Goal: Task Accomplishment & Management: Complete application form

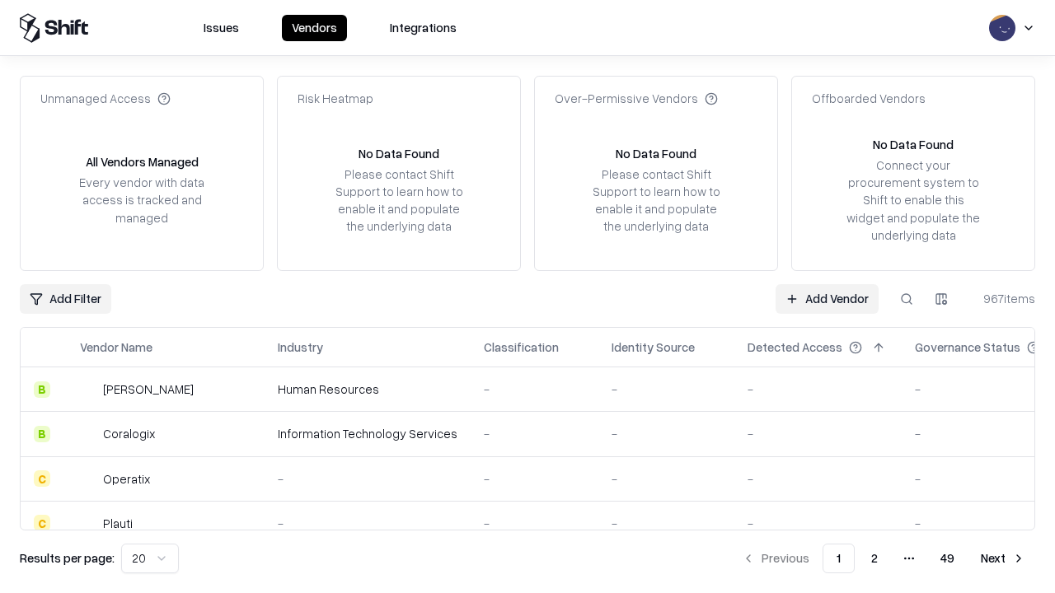
click at [826, 298] on link "Add Vendor" at bounding box center [826, 299] width 103 height 30
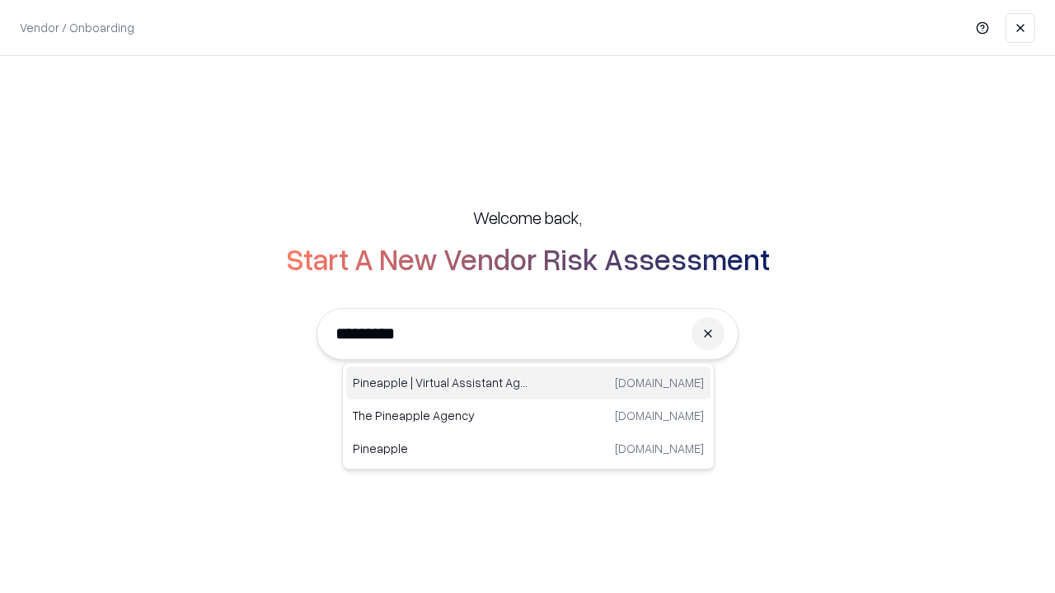
click at [528, 383] on div "Pineapple | Virtual Assistant Agency [DOMAIN_NAME]" at bounding box center [528, 383] width 364 height 33
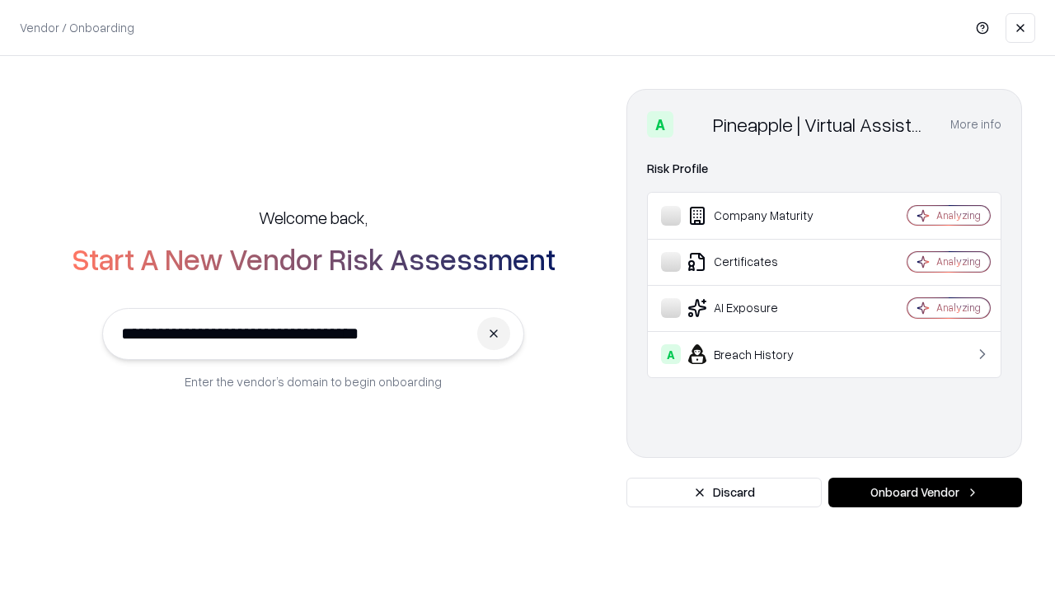
type input "**********"
click at [924, 493] on button "Onboard Vendor" at bounding box center [925, 493] width 194 height 30
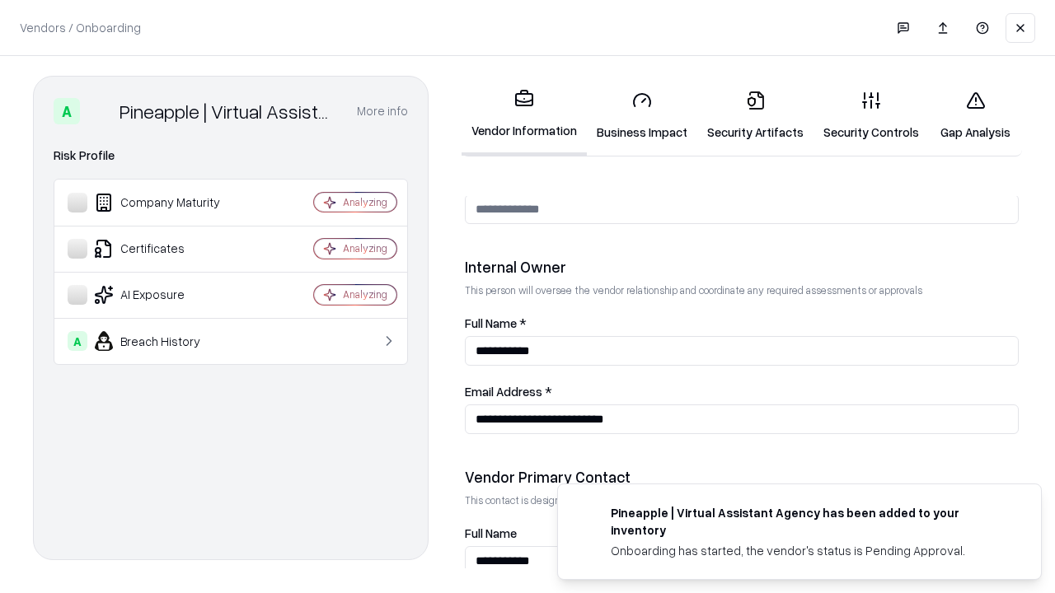
scroll to position [854, 0]
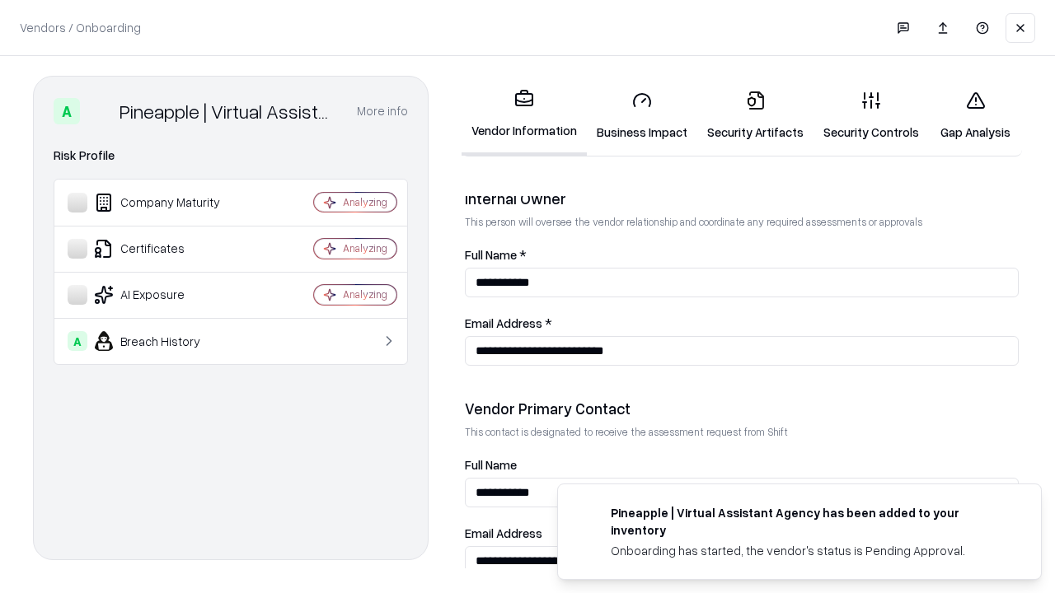
click at [755, 115] on link "Security Artifacts" at bounding box center [755, 115] width 116 height 77
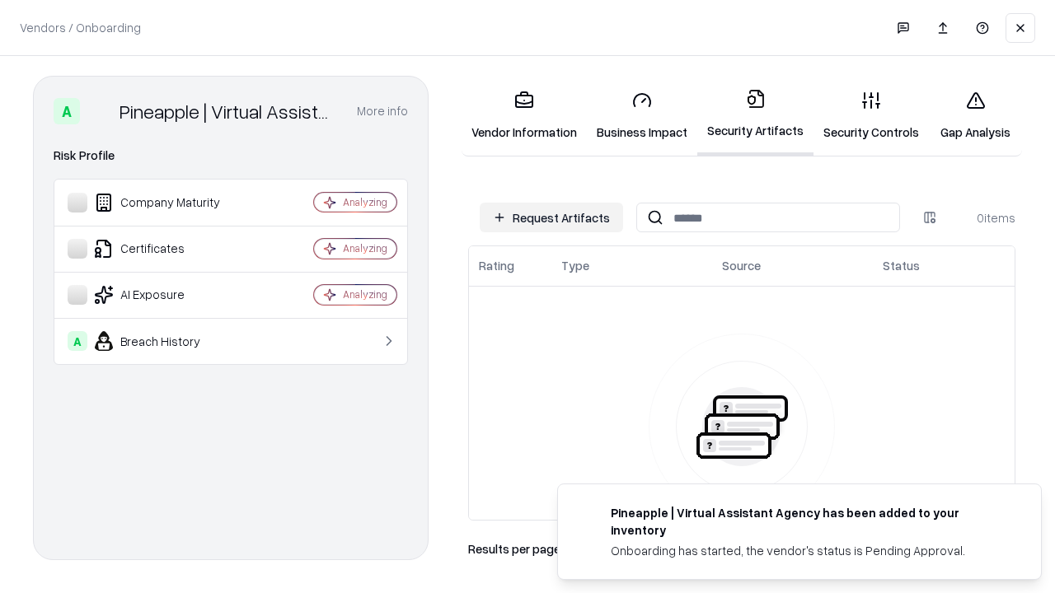
click at [551, 217] on button "Request Artifacts" at bounding box center [550, 218] width 143 height 30
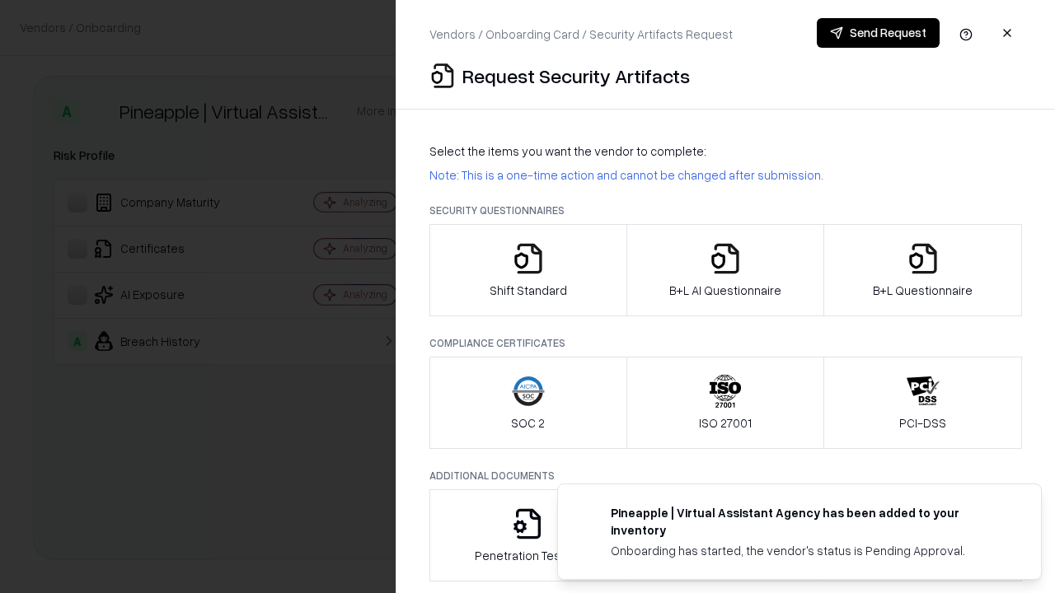
click at [922, 270] on icon "button" at bounding box center [922, 258] width 33 height 33
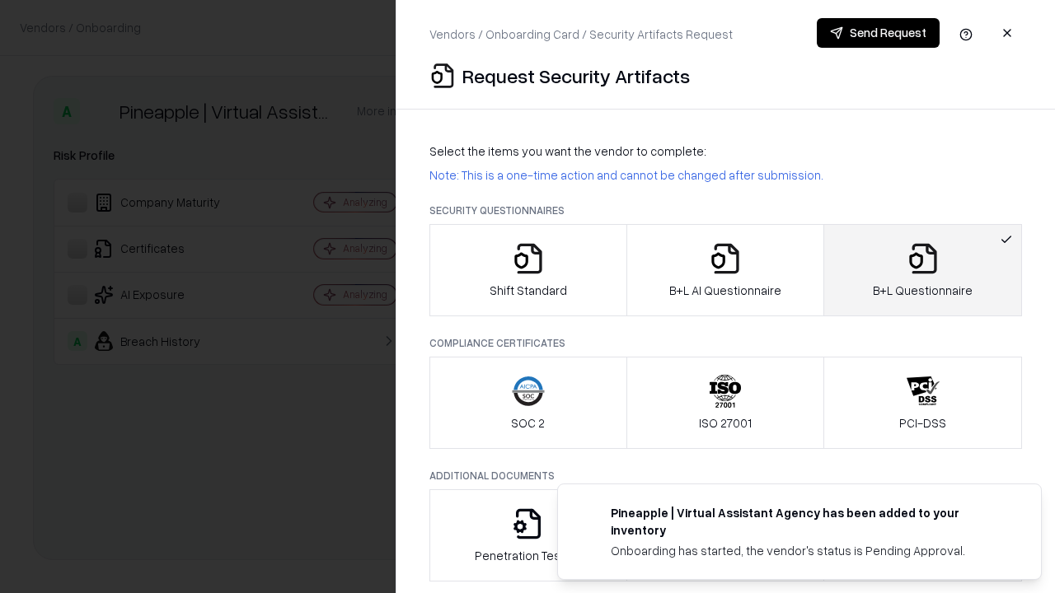
click at [724, 270] on icon "button" at bounding box center [725, 258] width 33 height 33
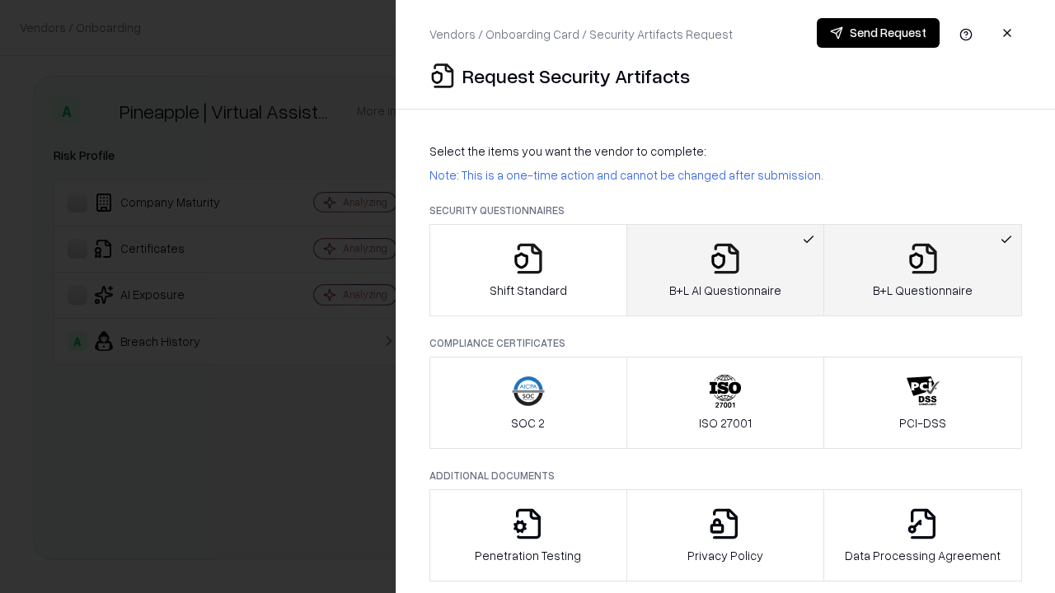
click at [877, 33] on button "Send Request" at bounding box center [877, 33] width 123 height 30
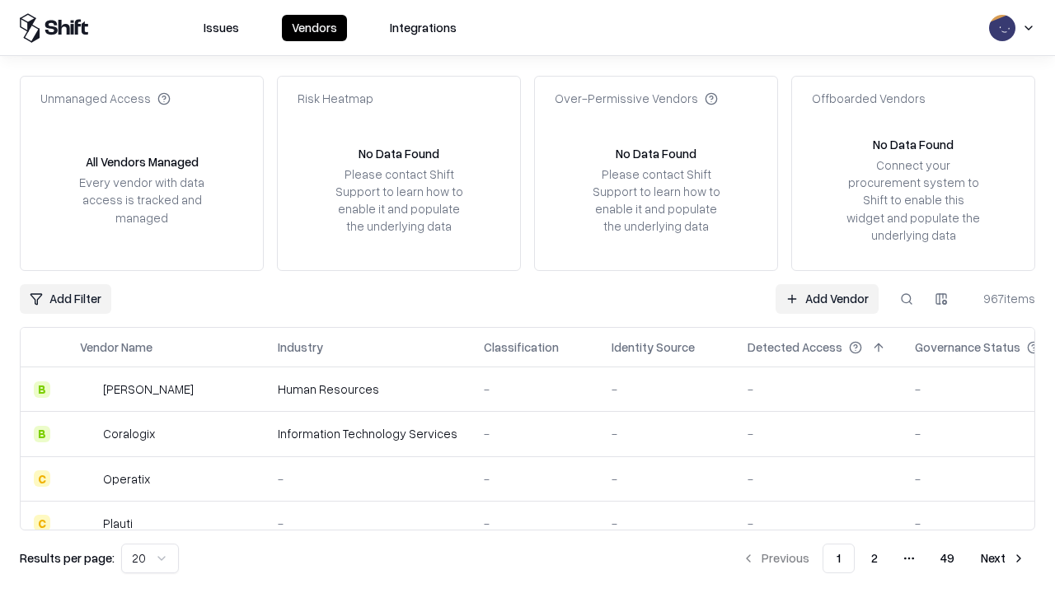
click at [906, 298] on button at bounding box center [906, 299] width 30 height 30
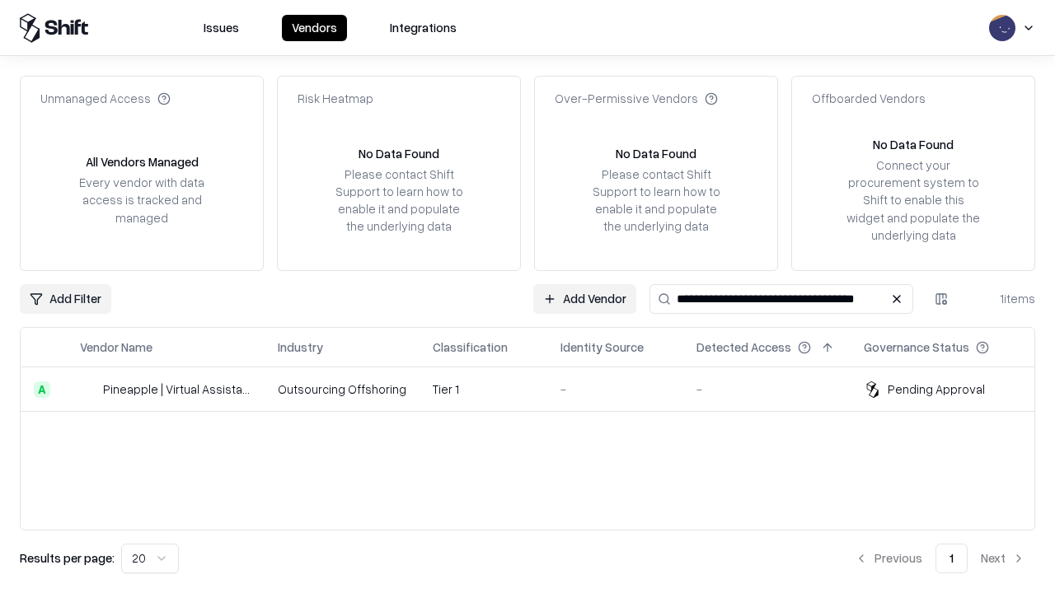
type input "**********"
click at [537, 389] on td "Tier 1" at bounding box center [483, 389] width 128 height 44
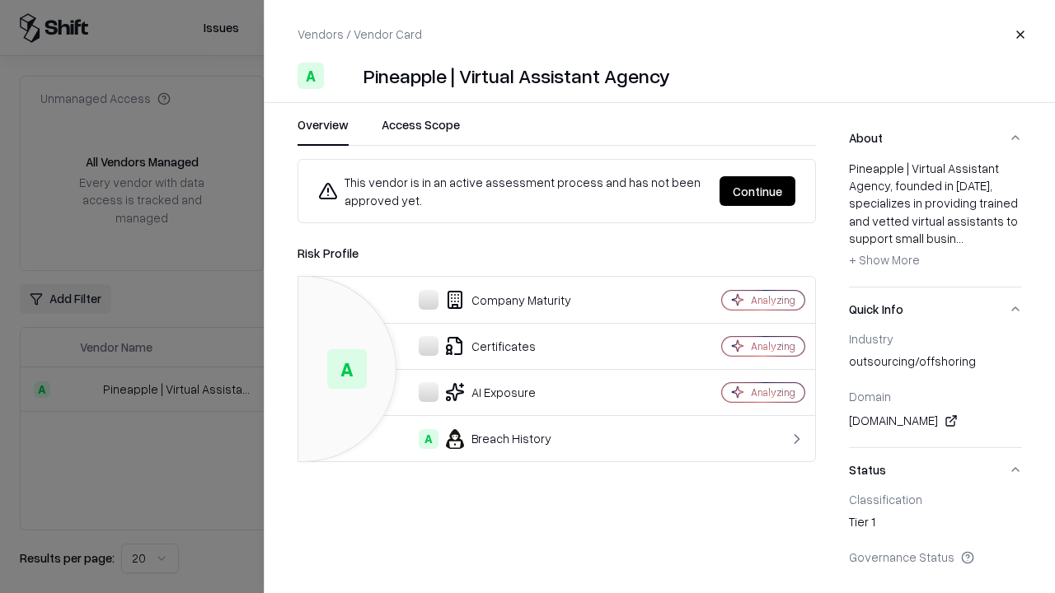
click at [757, 191] on button "Continue" at bounding box center [757, 191] width 76 height 30
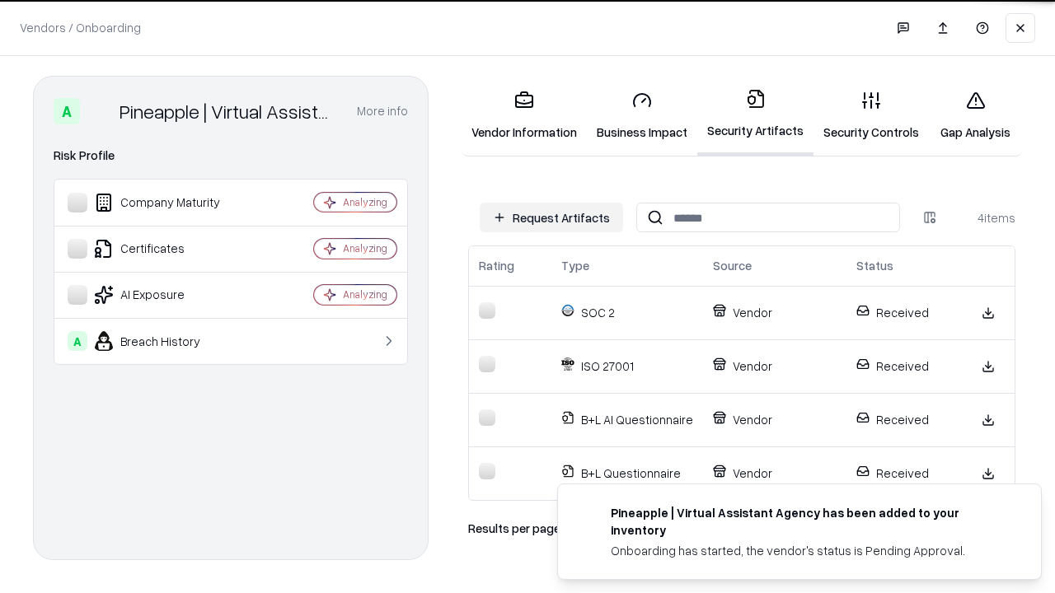
click at [975, 115] on link "Gap Analysis" at bounding box center [974, 115] width 93 height 77
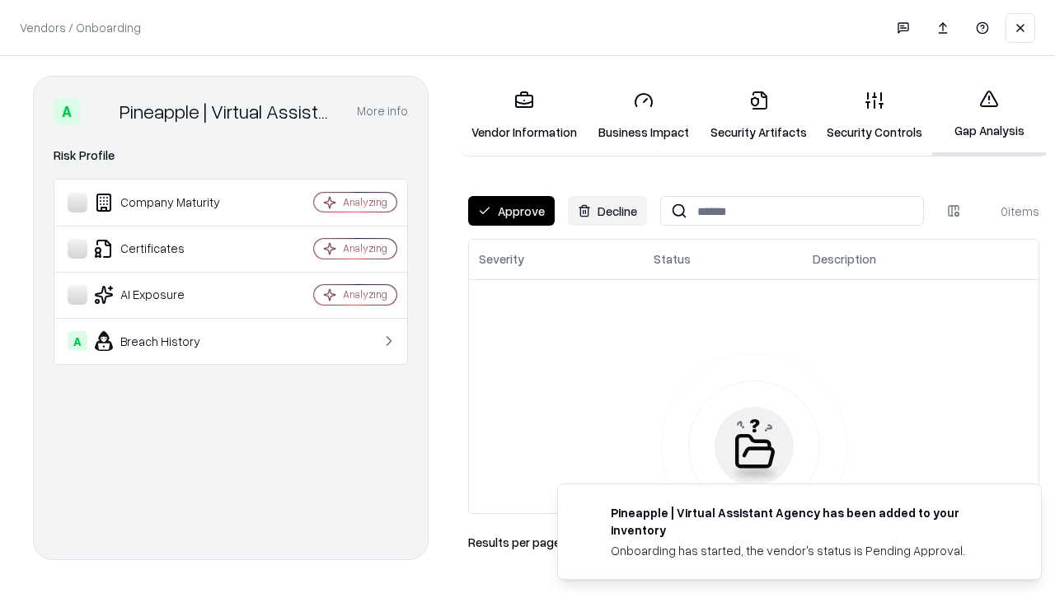
click at [511, 211] on button "Approve" at bounding box center [511, 211] width 87 height 30
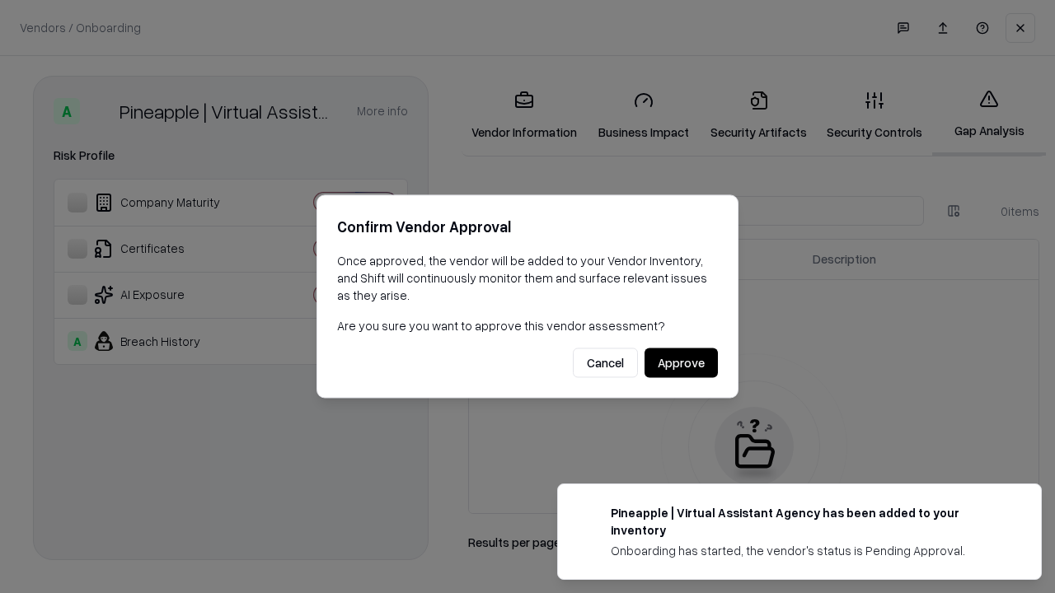
click at [680, 362] on button "Approve" at bounding box center [680, 363] width 73 height 30
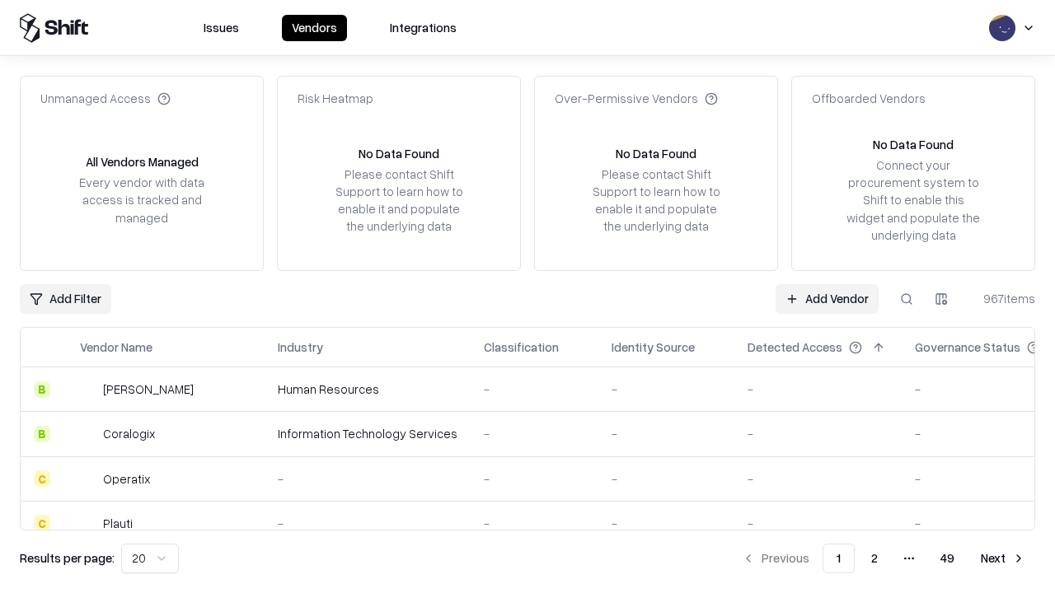
type input "**********"
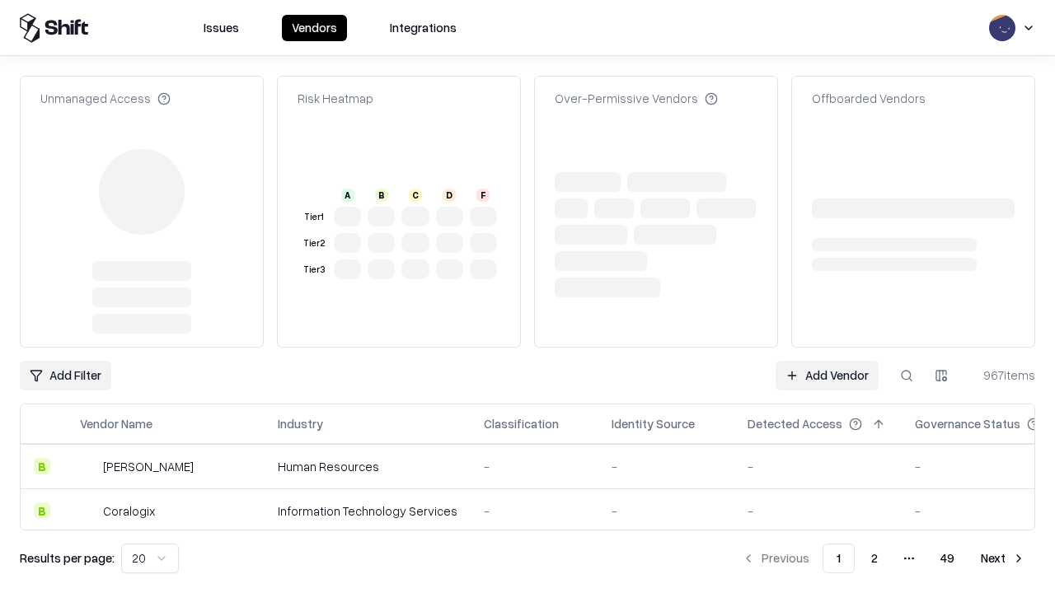
click at [826, 361] on link "Add Vendor" at bounding box center [826, 376] width 103 height 30
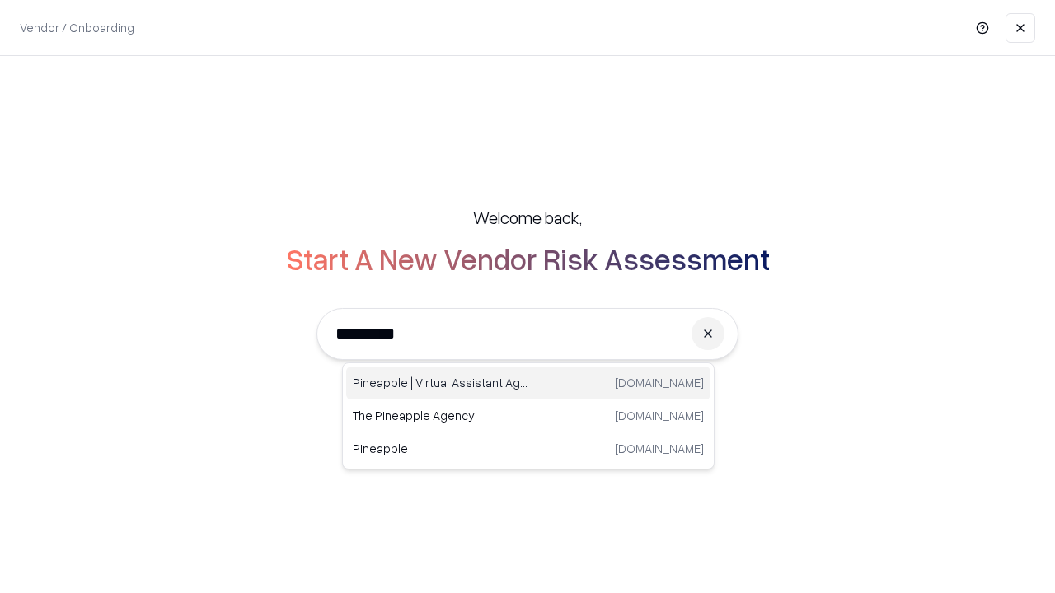
click at [528, 383] on div "Pineapple | Virtual Assistant Agency [DOMAIN_NAME]" at bounding box center [528, 383] width 364 height 33
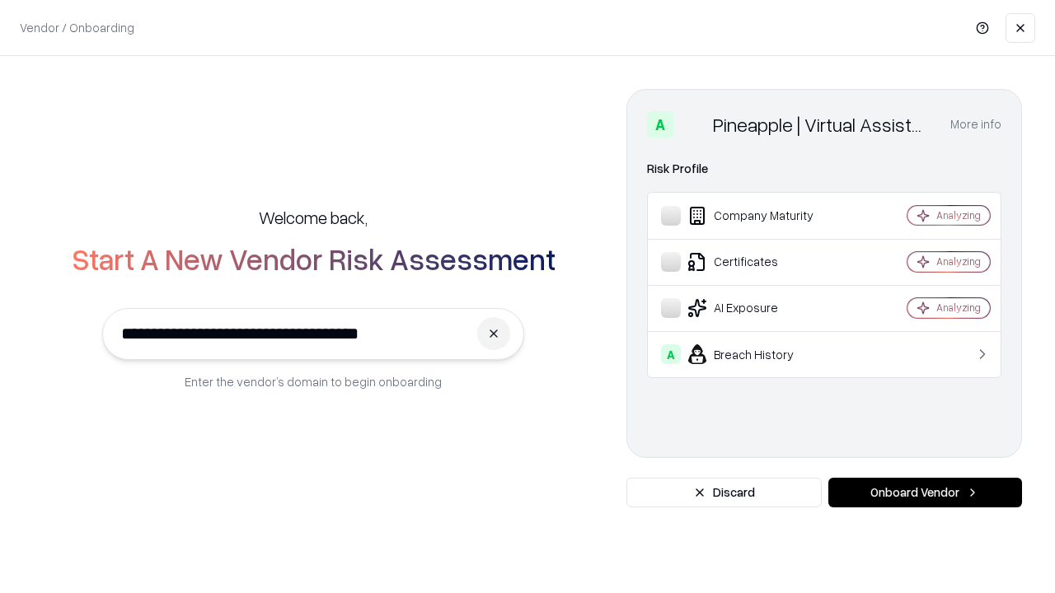
type input "**********"
click at [924, 493] on button "Onboard Vendor" at bounding box center [925, 493] width 194 height 30
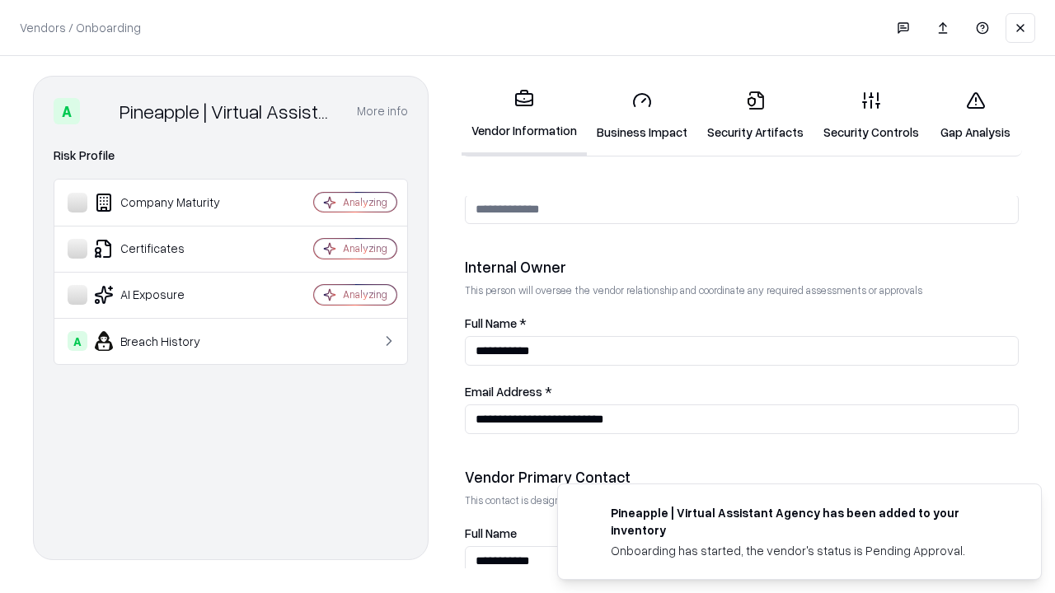
scroll to position [854, 0]
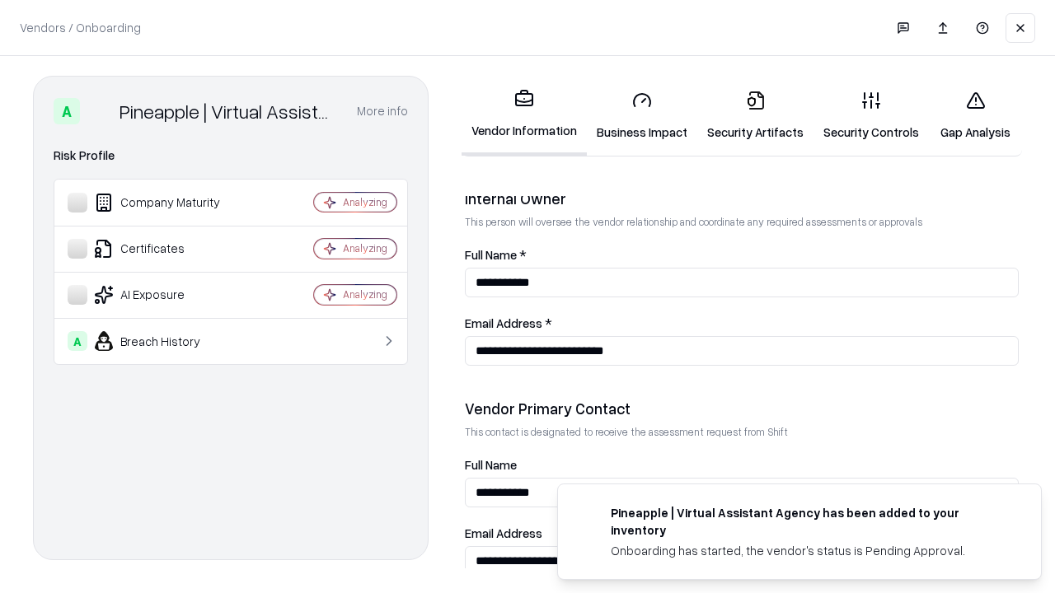
click at [975, 115] on link "Gap Analysis" at bounding box center [974, 115] width 93 height 77
